Goal: Information Seeking & Learning: Learn about a topic

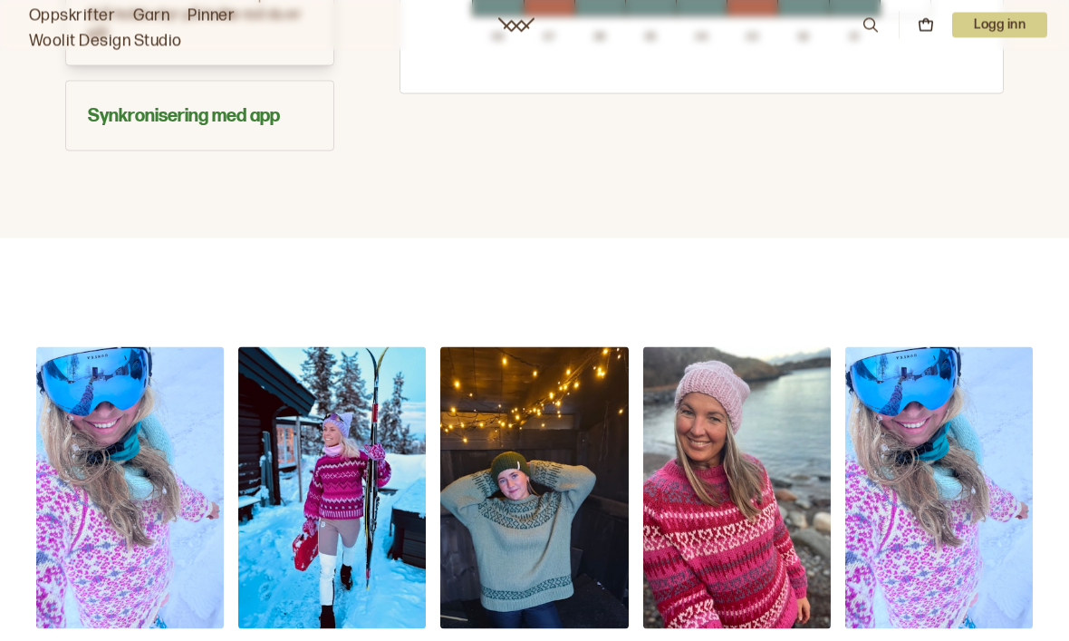
scroll to position [1522, 0]
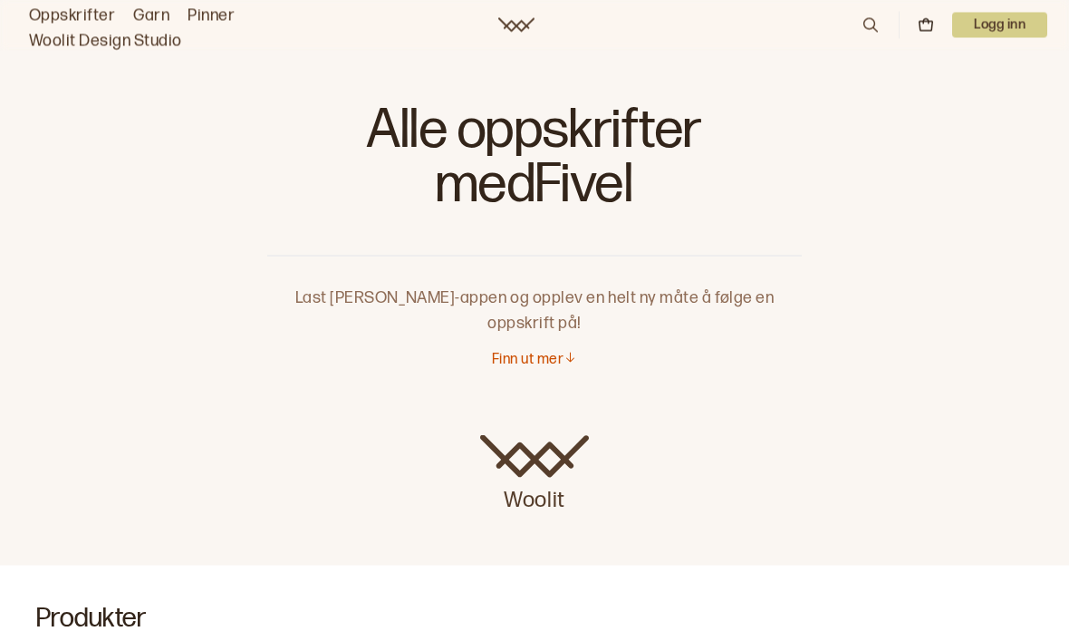
scroll to position [0, 0]
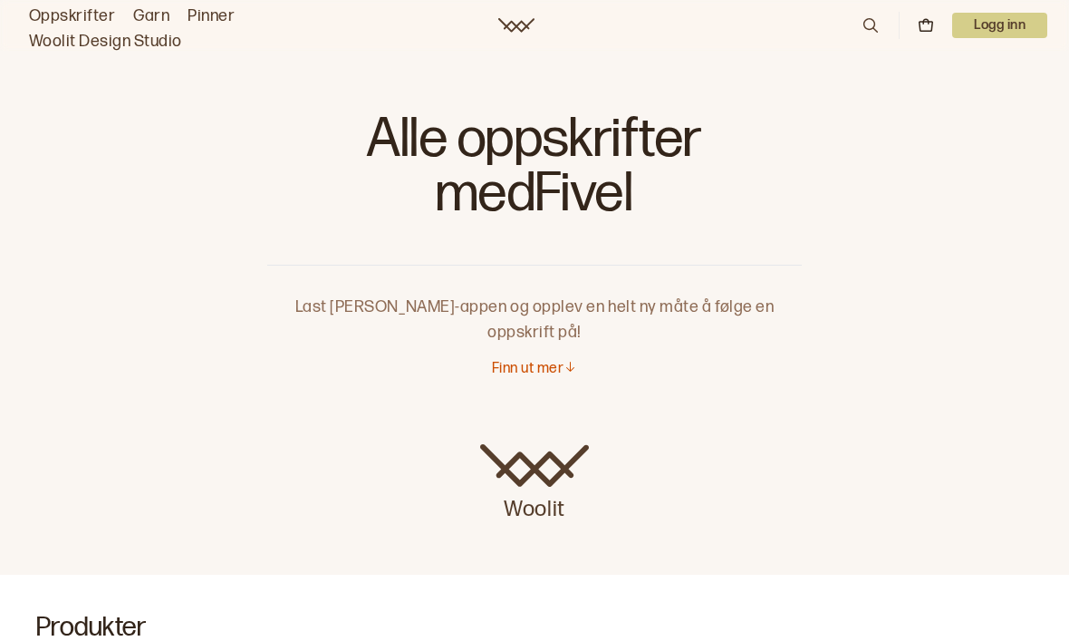
click at [561, 360] on p "Finn ut mer" at bounding box center [528, 369] width 72 height 19
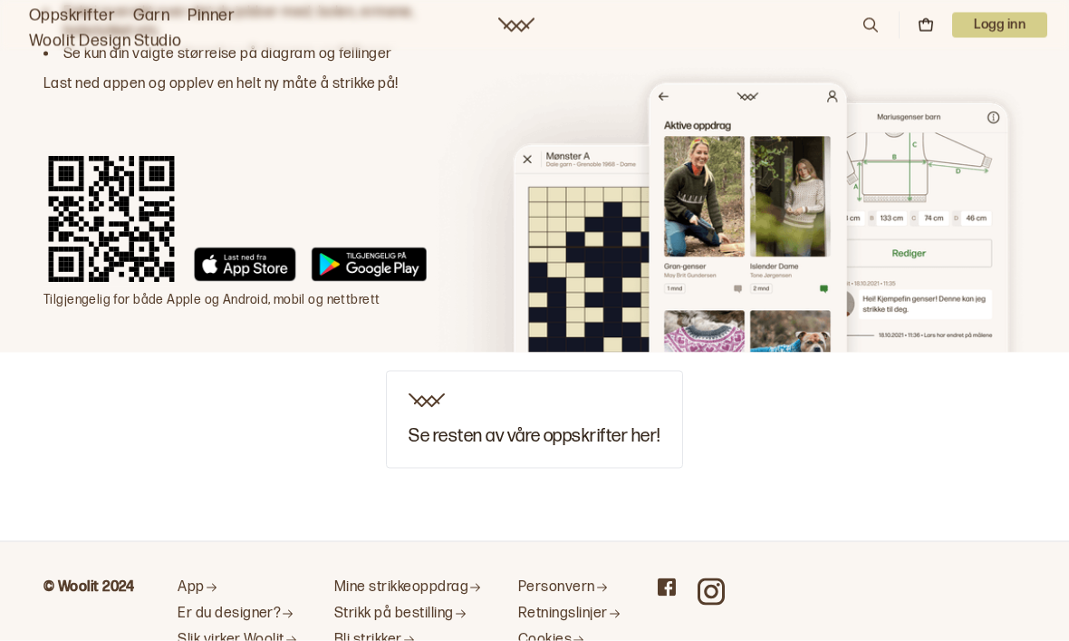
scroll to position [2908, 0]
click at [543, 426] on h3 "Se resten av våre oppskrifter her!" at bounding box center [534, 436] width 251 height 20
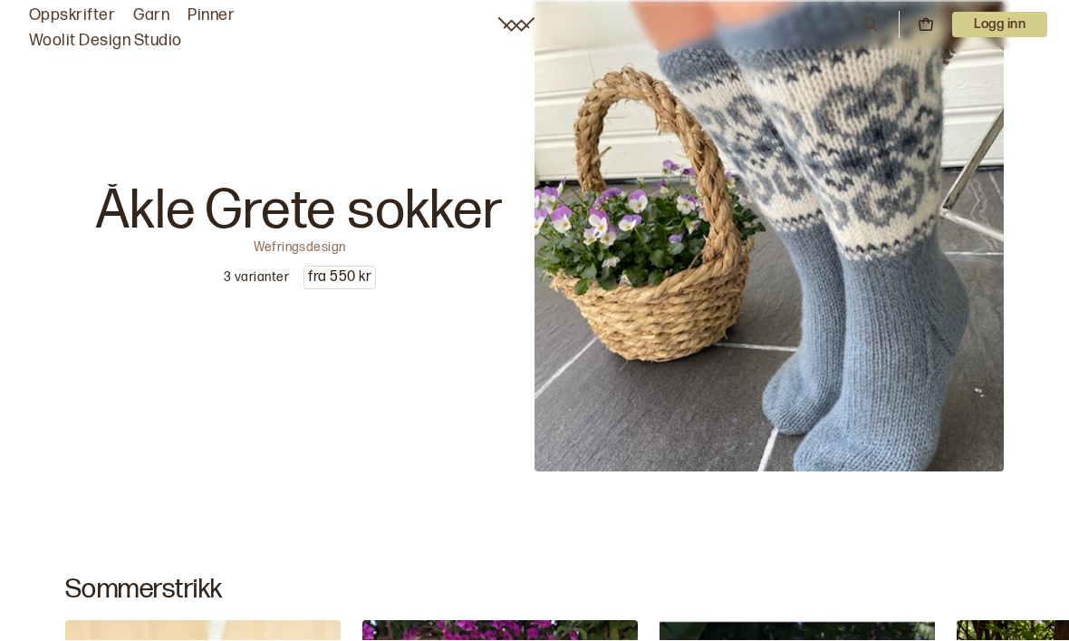
scroll to position [342, 0]
click at [888, 390] on img at bounding box center [769, 236] width 469 height 469
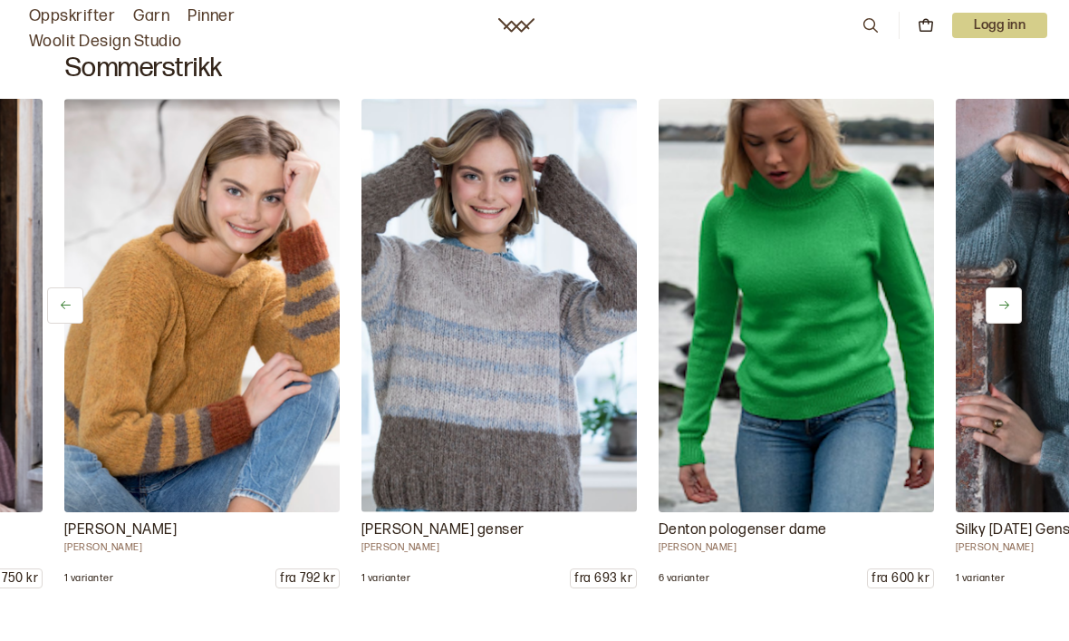
scroll to position [0, 14264]
